Goal: Task Accomplishment & Management: Manage account settings

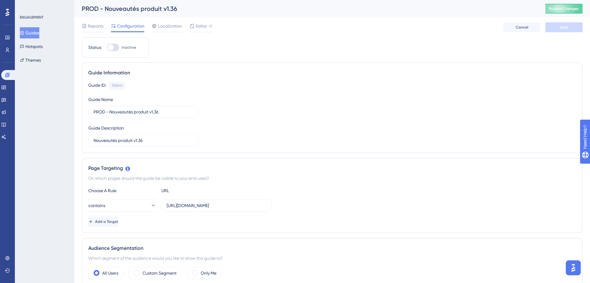
click at [39, 34] on button "Guides" at bounding box center [30, 32] width 20 height 11
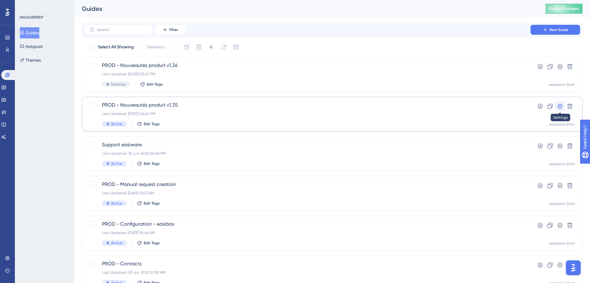
click at [557, 109] on icon at bounding box center [560, 106] width 6 height 6
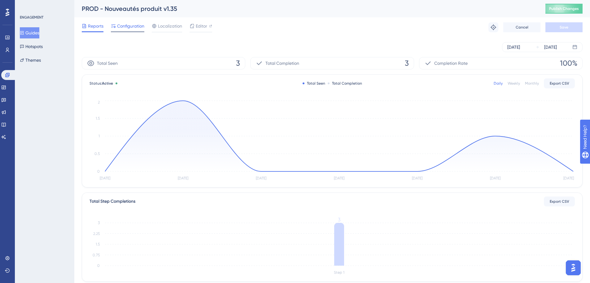
click at [129, 29] on span "Configuration" at bounding box center [130, 25] width 27 height 7
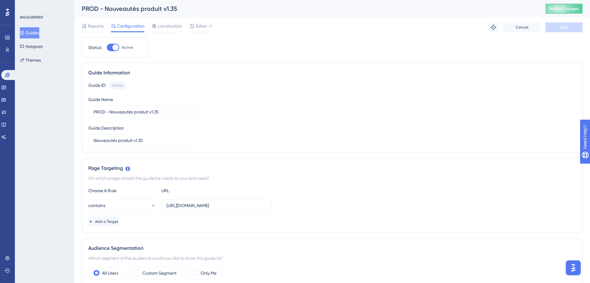
click at [111, 44] on div at bounding box center [113, 47] width 12 height 7
click at [107, 47] on input "Active" at bounding box center [107, 47] width 0 height 0
checkbox input "false"
click at [566, 32] on button "Save" at bounding box center [563, 27] width 37 height 10
click at [38, 31] on button "Guides" at bounding box center [30, 32] width 20 height 11
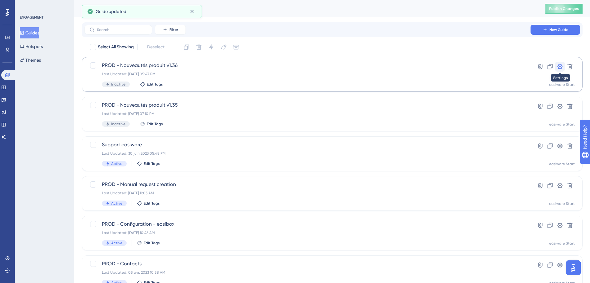
click at [562, 66] on icon at bounding box center [560, 66] width 6 height 6
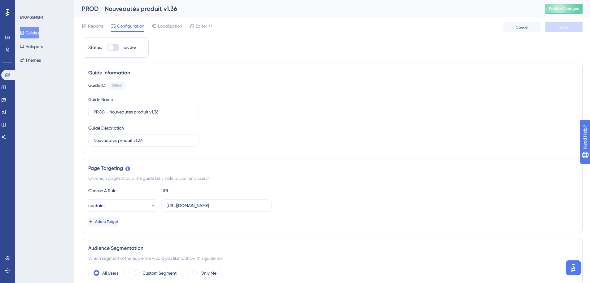
click at [111, 47] on div at bounding box center [110, 47] width 6 height 6
click at [107, 47] on input "Inactive" at bounding box center [107, 47] width 0 height 0
checkbox input "true"
click at [558, 29] on button "Save" at bounding box center [563, 27] width 37 height 10
click at [574, 7] on span "Publish Changes" at bounding box center [564, 8] width 30 height 5
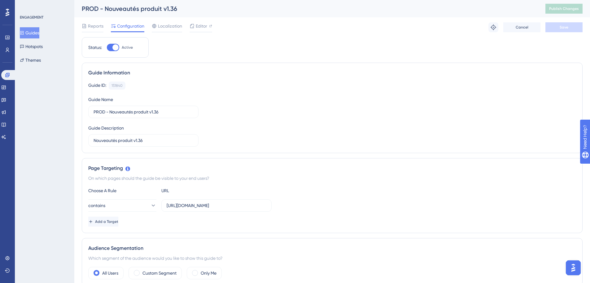
click at [30, 29] on button "Guides" at bounding box center [30, 32] width 20 height 11
